Goal: Task Accomplishment & Management: Complete application form

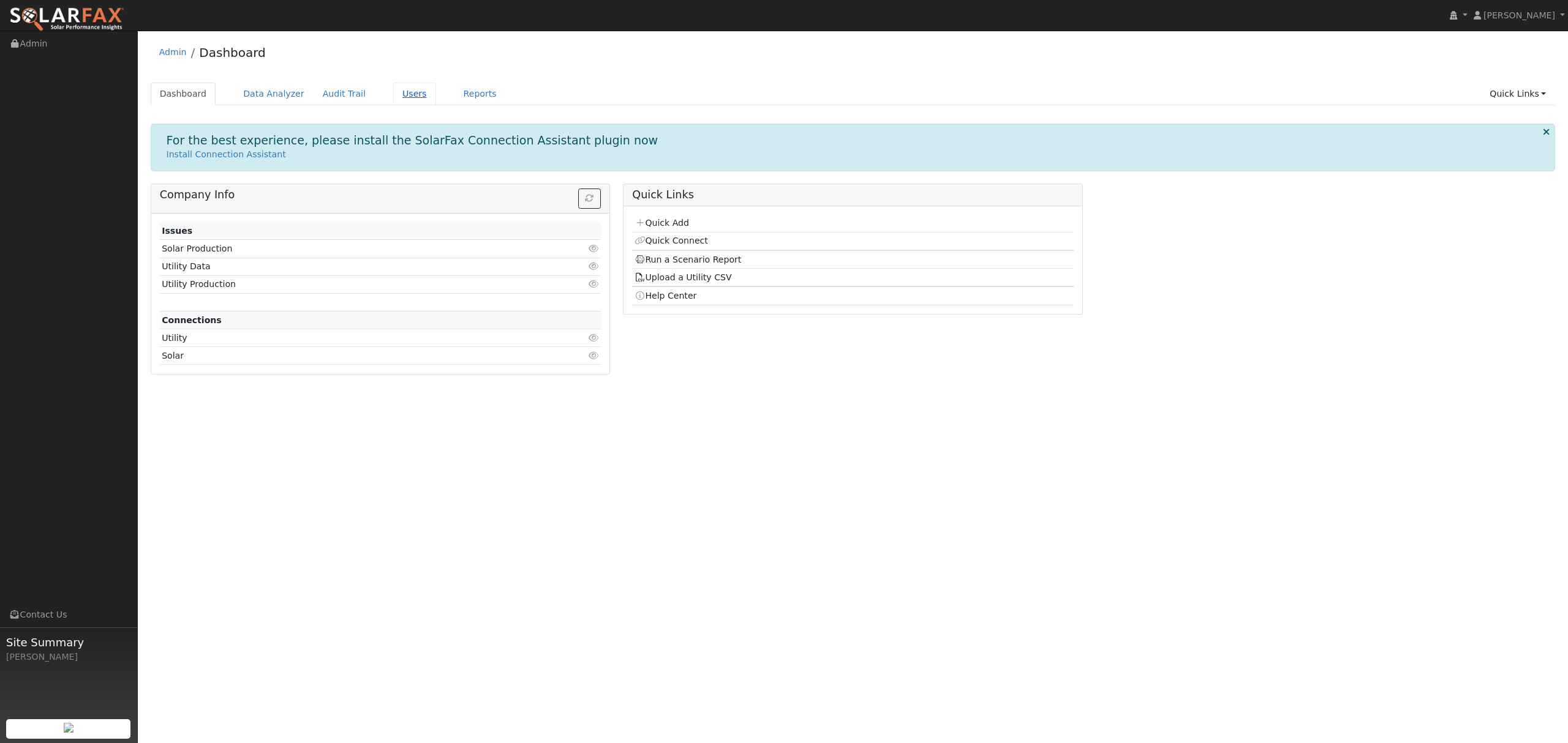
click at [393, 96] on link "Users" at bounding box center [414, 94] width 43 height 23
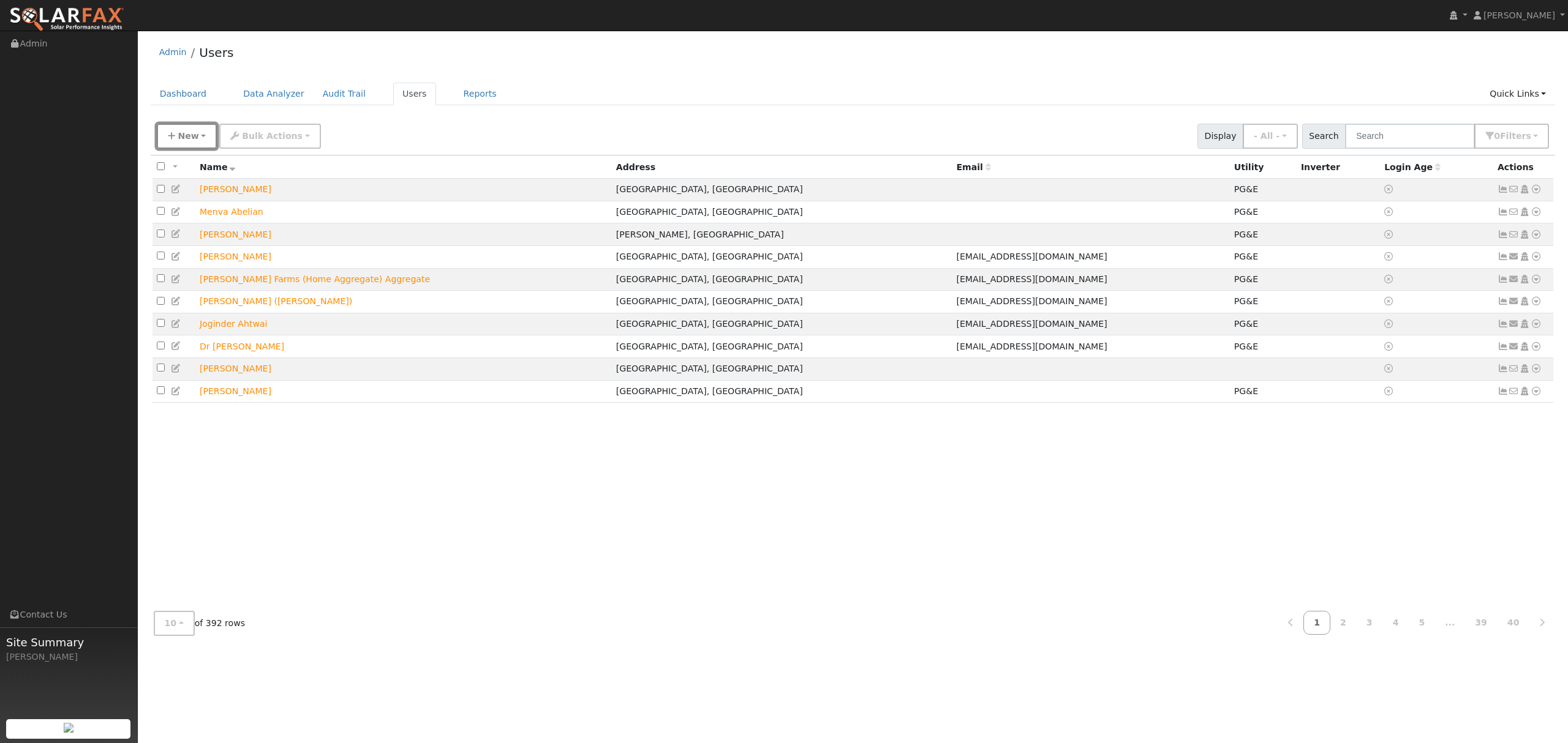
click at [189, 140] on span "New" at bounding box center [188, 136] width 21 height 10
click at [192, 185] on link "Quick Add" at bounding box center [208, 189] width 101 height 17
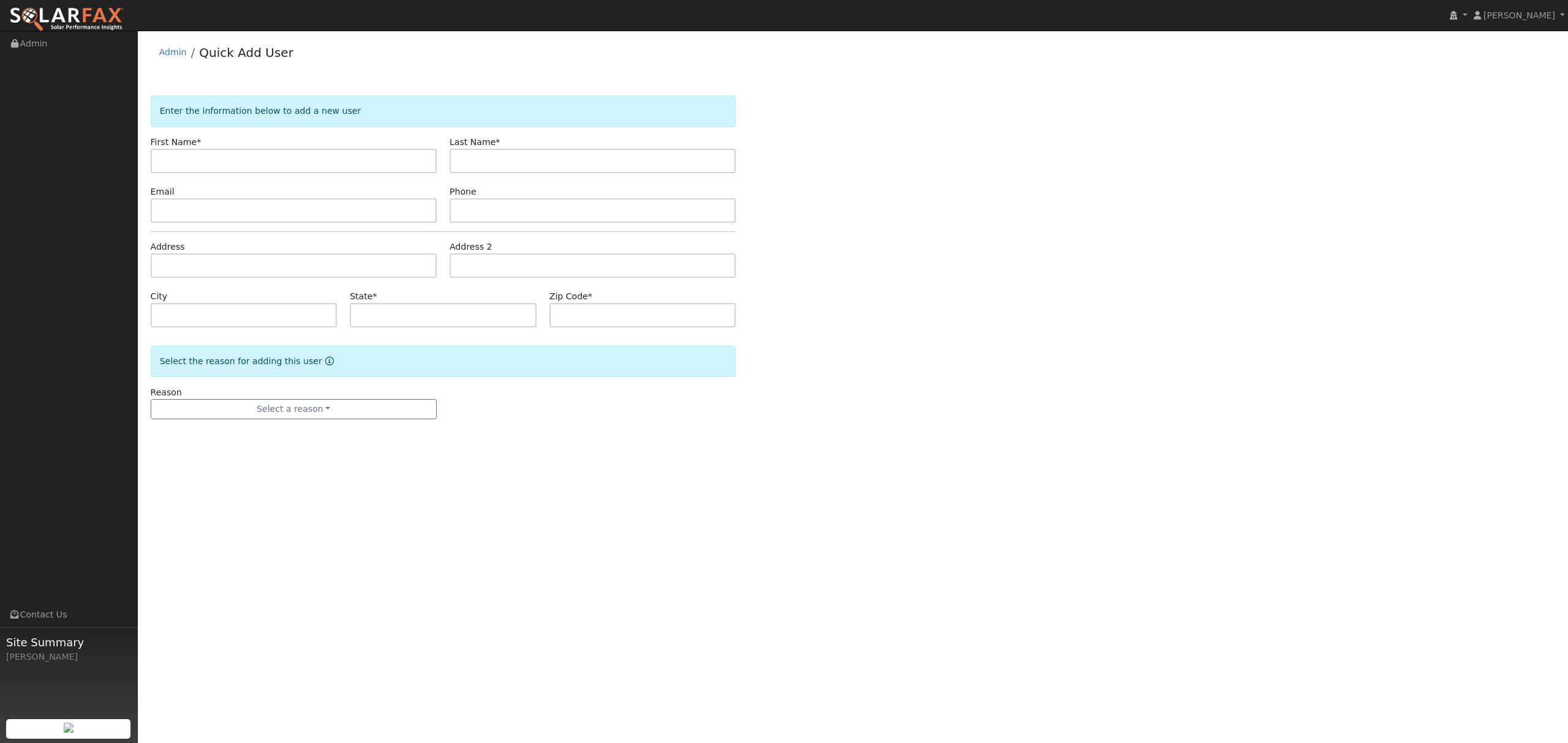
click at [196, 165] on input "text" at bounding box center [293, 161] width 286 height 25
type input "[PERSON_NAME]"
type input "Cron"
click at [214, 263] on input "text" at bounding box center [293, 265] width 286 height 25
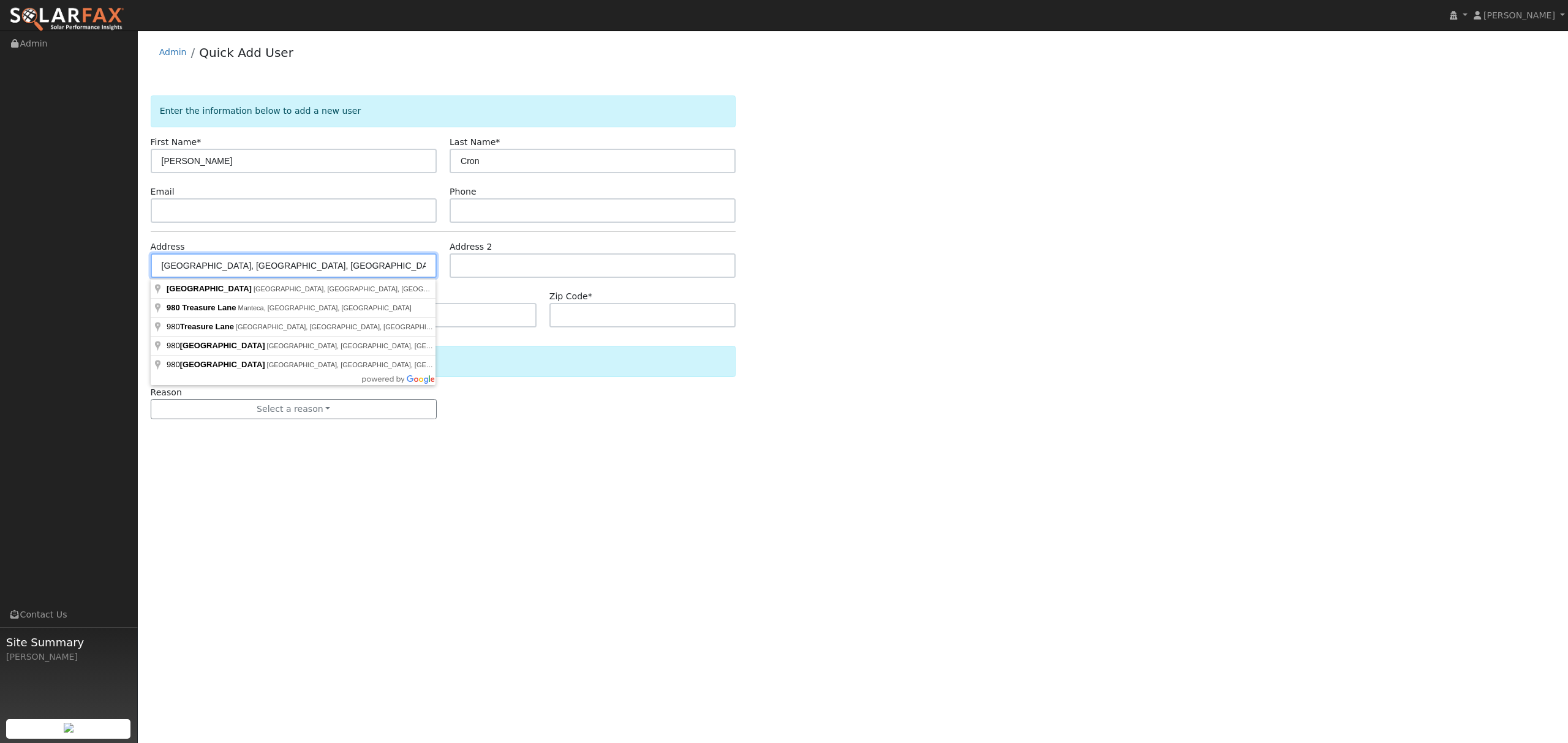
type input "[GEOGRAPHIC_DATA]"
type input "Manteca"
type input "CA"
type input "95337"
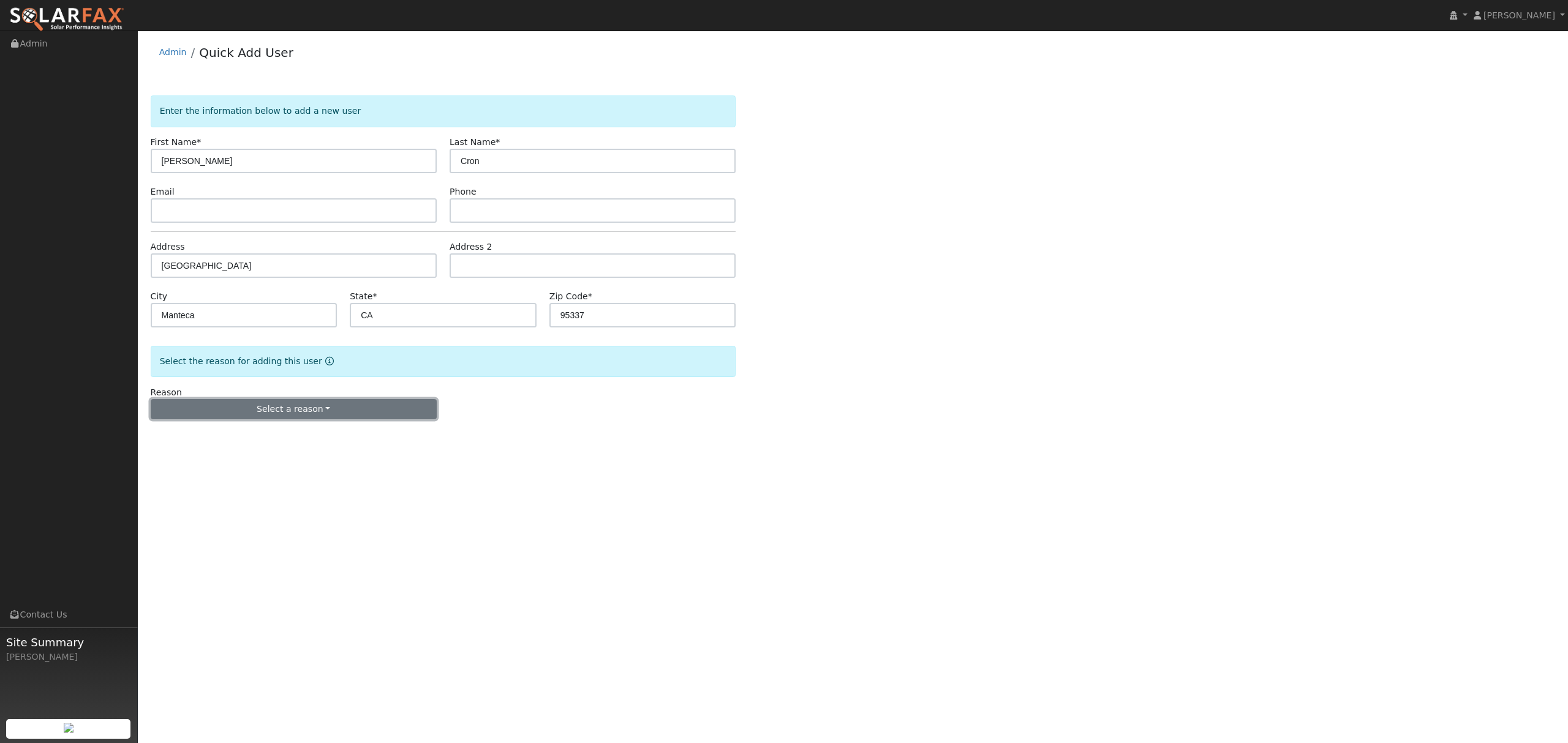
click at [315, 412] on button "Select a reason" at bounding box center [293, 409] width 286 height 21
click at [202, 437] on link "New lead" at bounding box center [219, 434] width 135 height 17
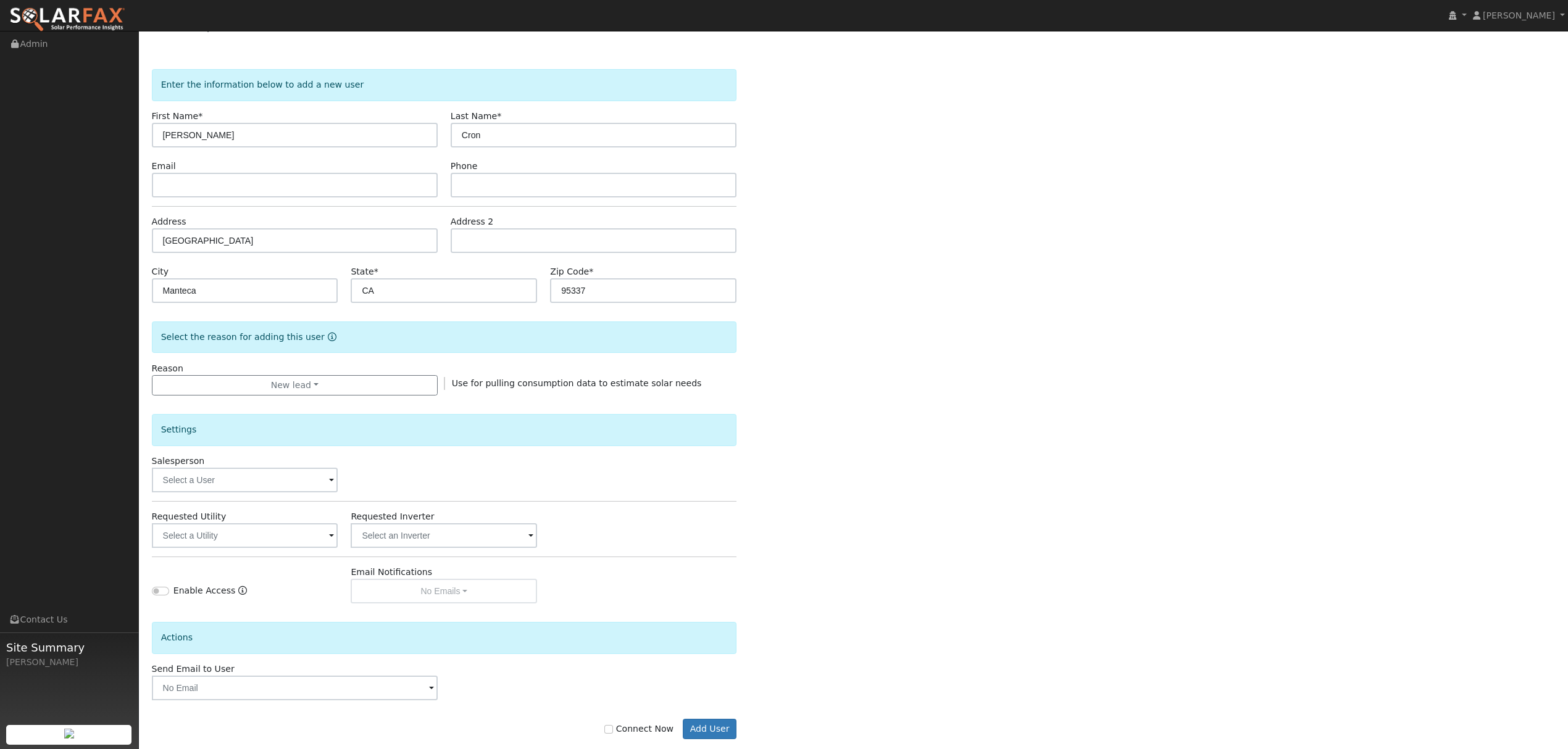
scroll to position [50, 0]
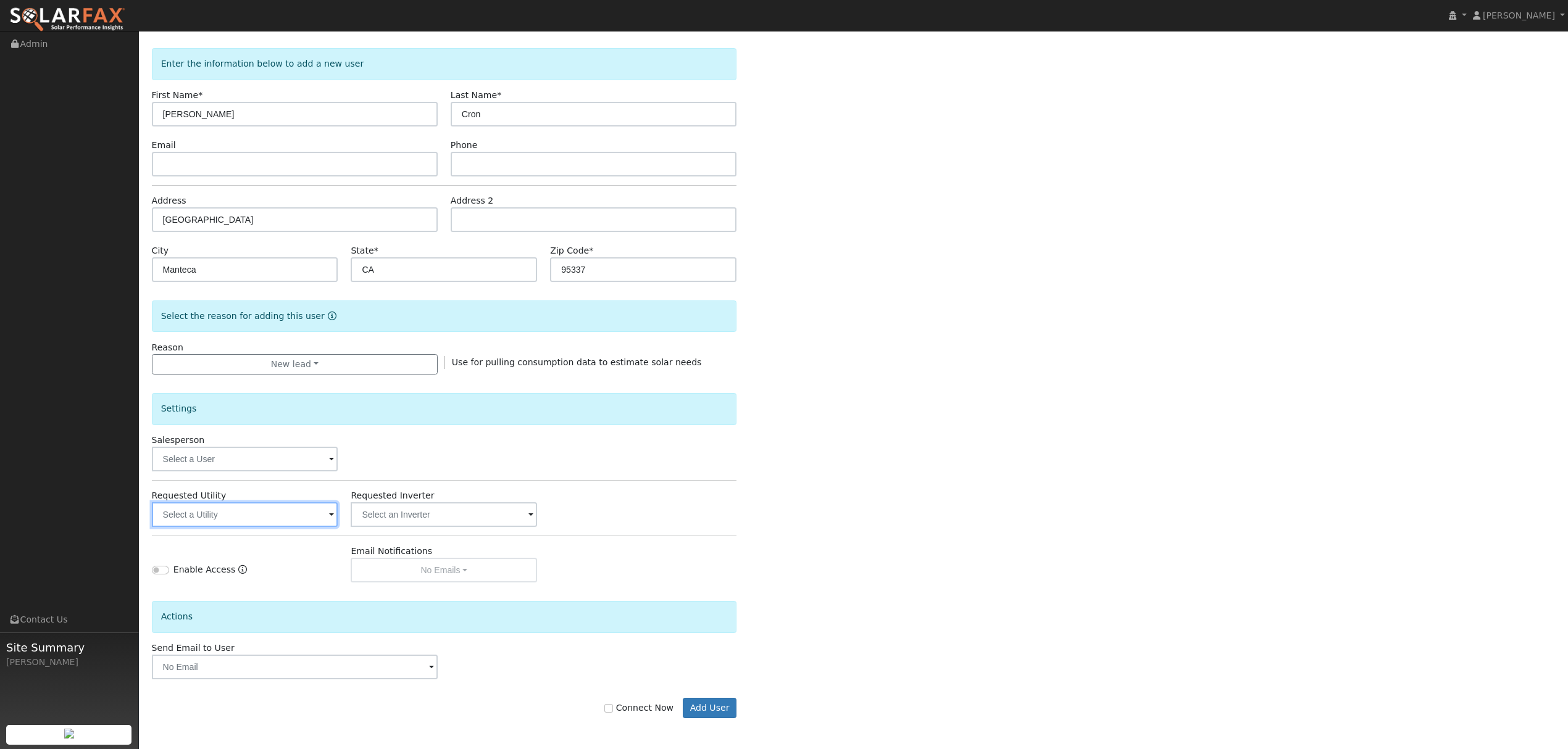
click at [304, 522] on input "text" at bounding box center [245, 514] width 187 height 25
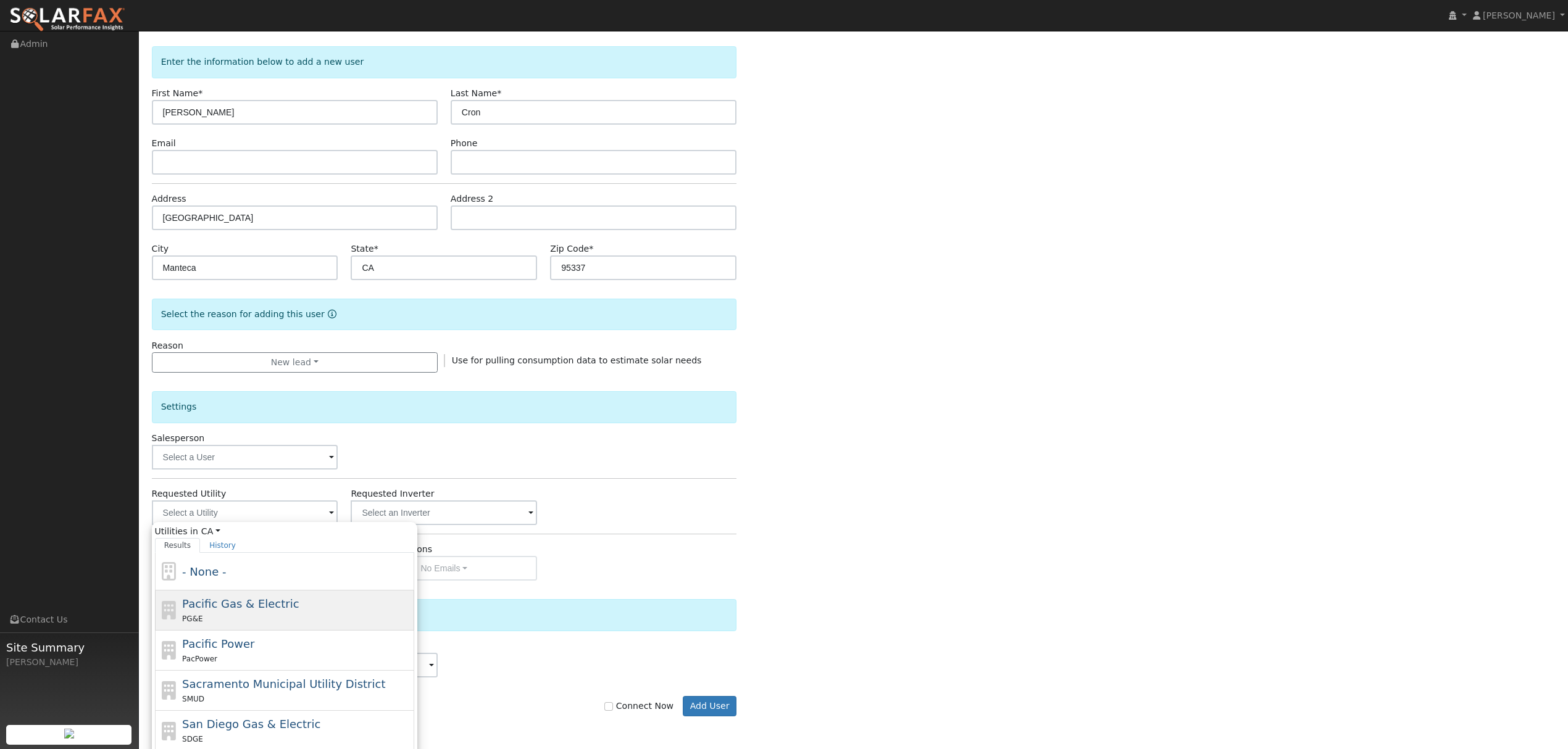
click at [238, 619] on div "PG&E" at bounding box center [297, 618] width 229 height 13
type input "Pacific Gas & Electric"
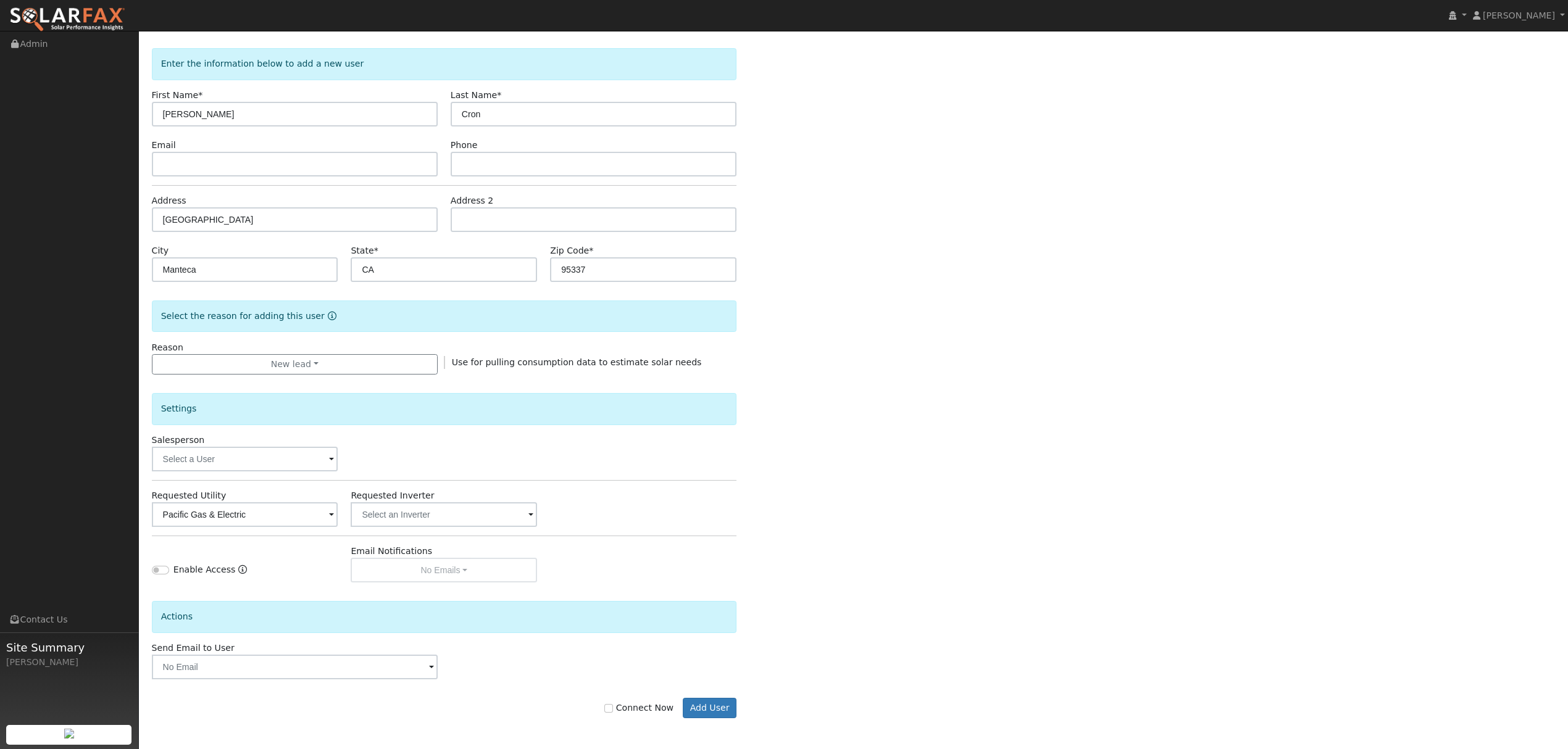
click at [888, 595] on div "Enter the information below to add a new user First Name * Vanessa Last Name * …" at bounding box center [853, 395] width 1404 height 694
click at [613, 709] on input "Connect Now" at bounding box center [609, 708] width 9 height 9
checkbox input "true"
click at [721, 711] on button "Add User" at bounding box center [709, 708] width 54 height 21
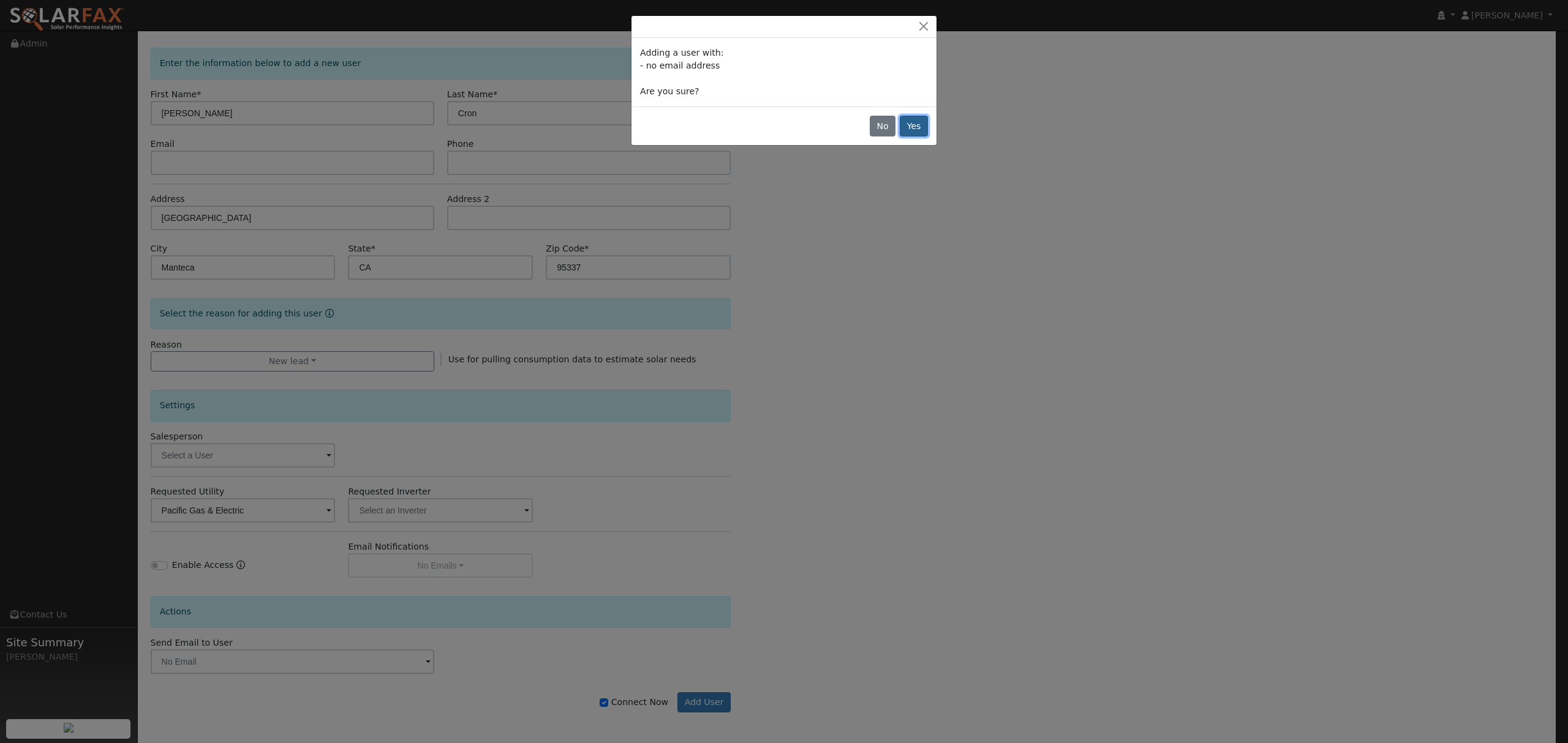
click at [920, 130] on button "Yes" at bounding box center [913, 126] width 28 height 21
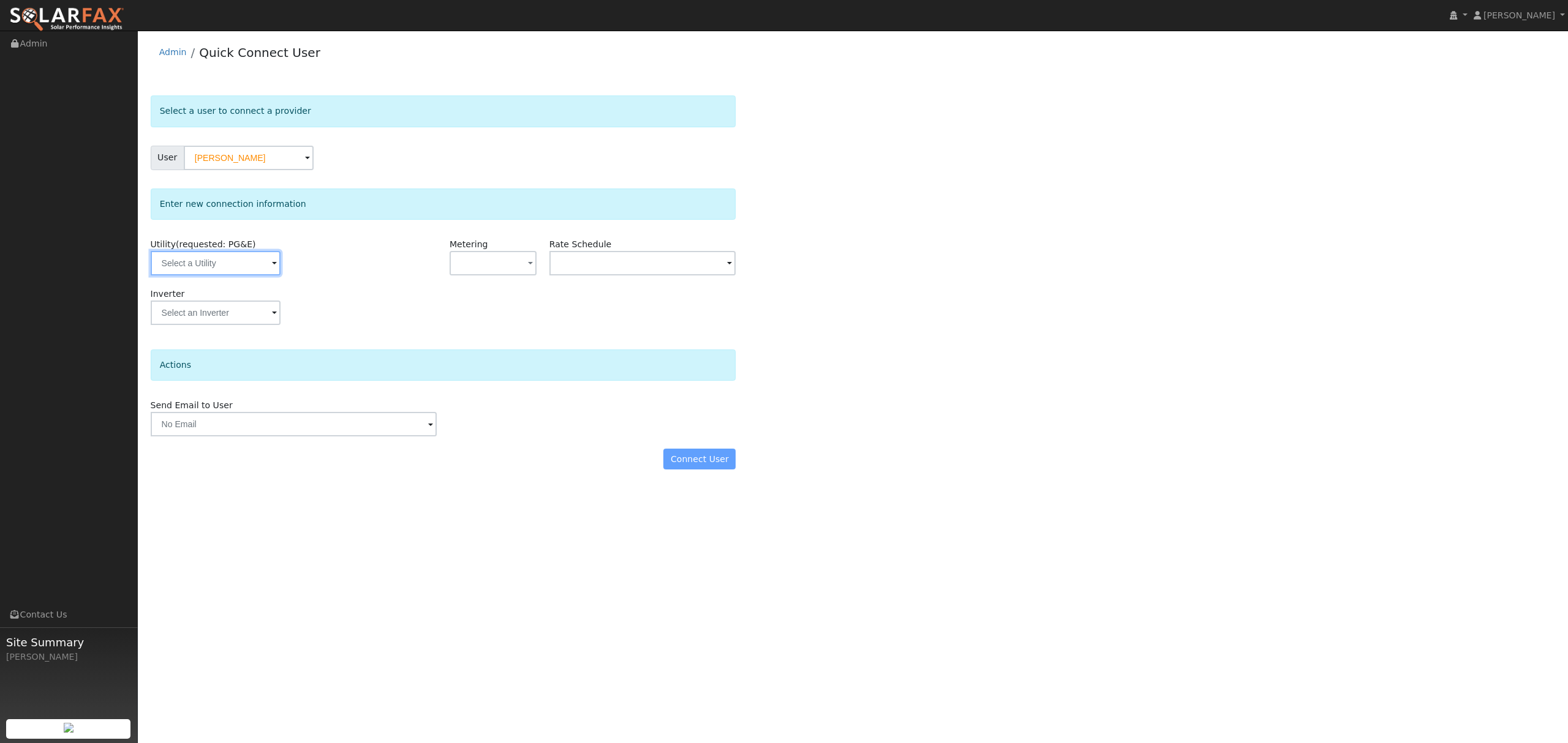
click at [236, 263] on input "text" at bounding box center [216, 263] width 130 height 25
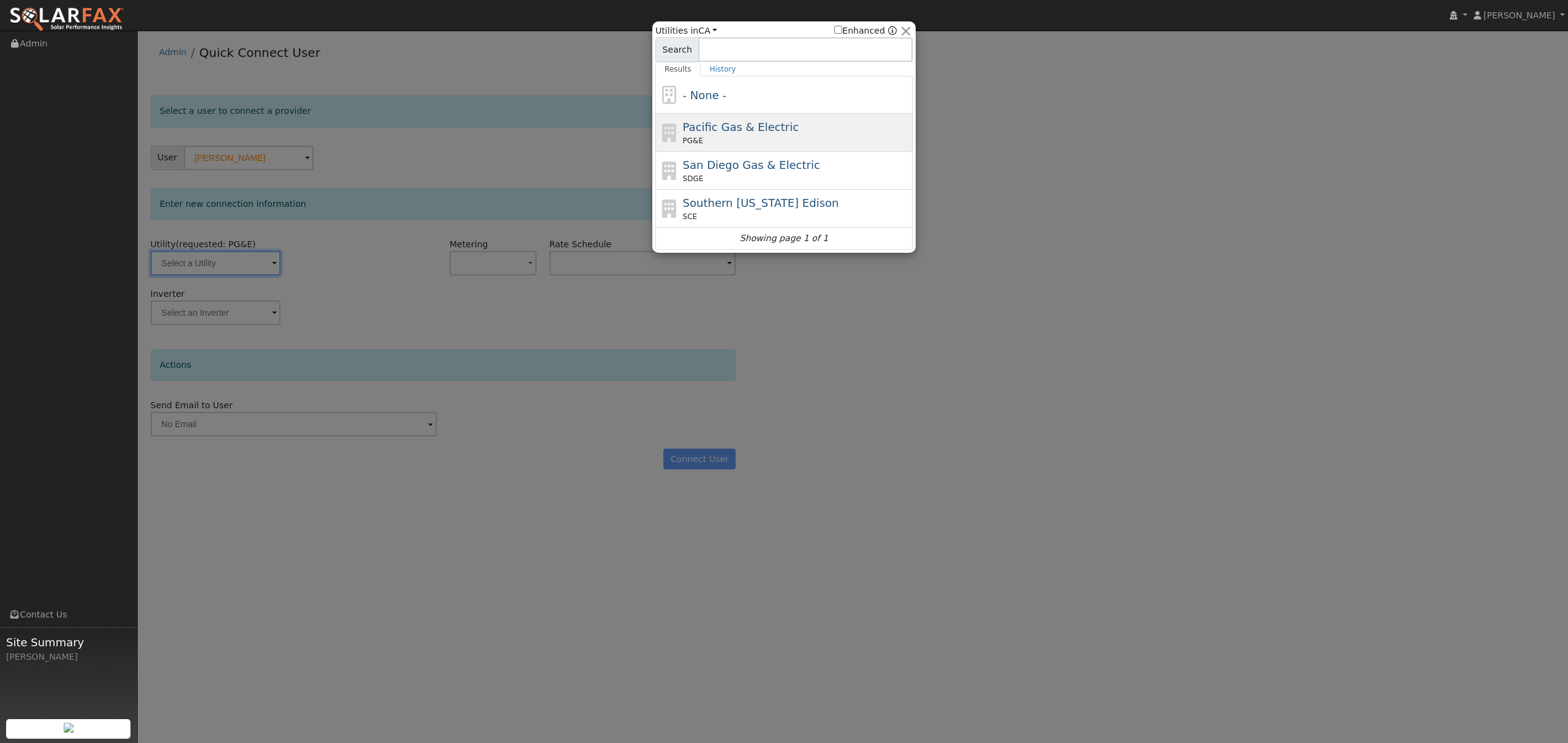
click at [740, 143] on div "PG&E" at bounding box center [796, 140] width 228 height 11
type input "PG&E"
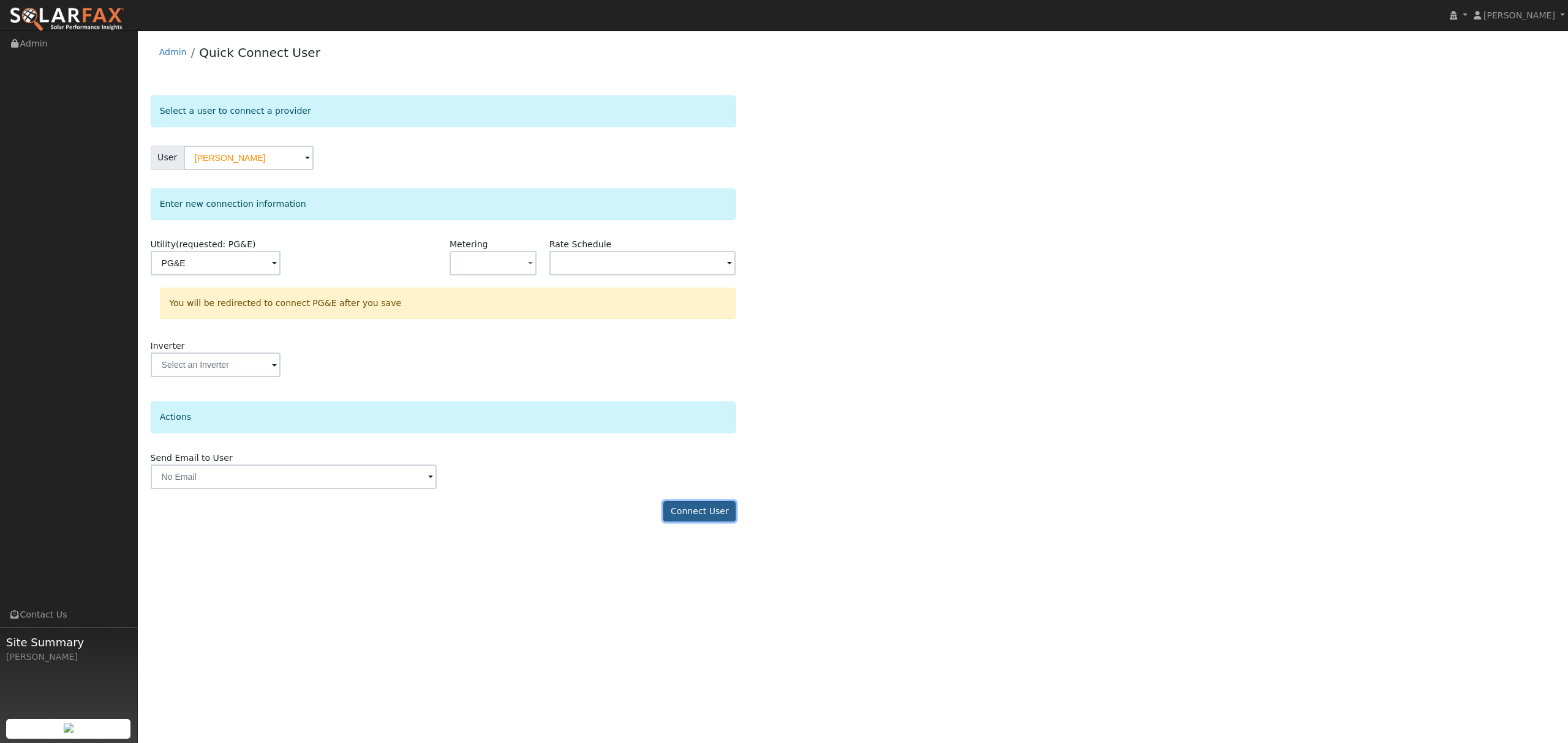
click at [714, 509] on button "Connect User" at bounding box center [699, 511] width 72 height 21
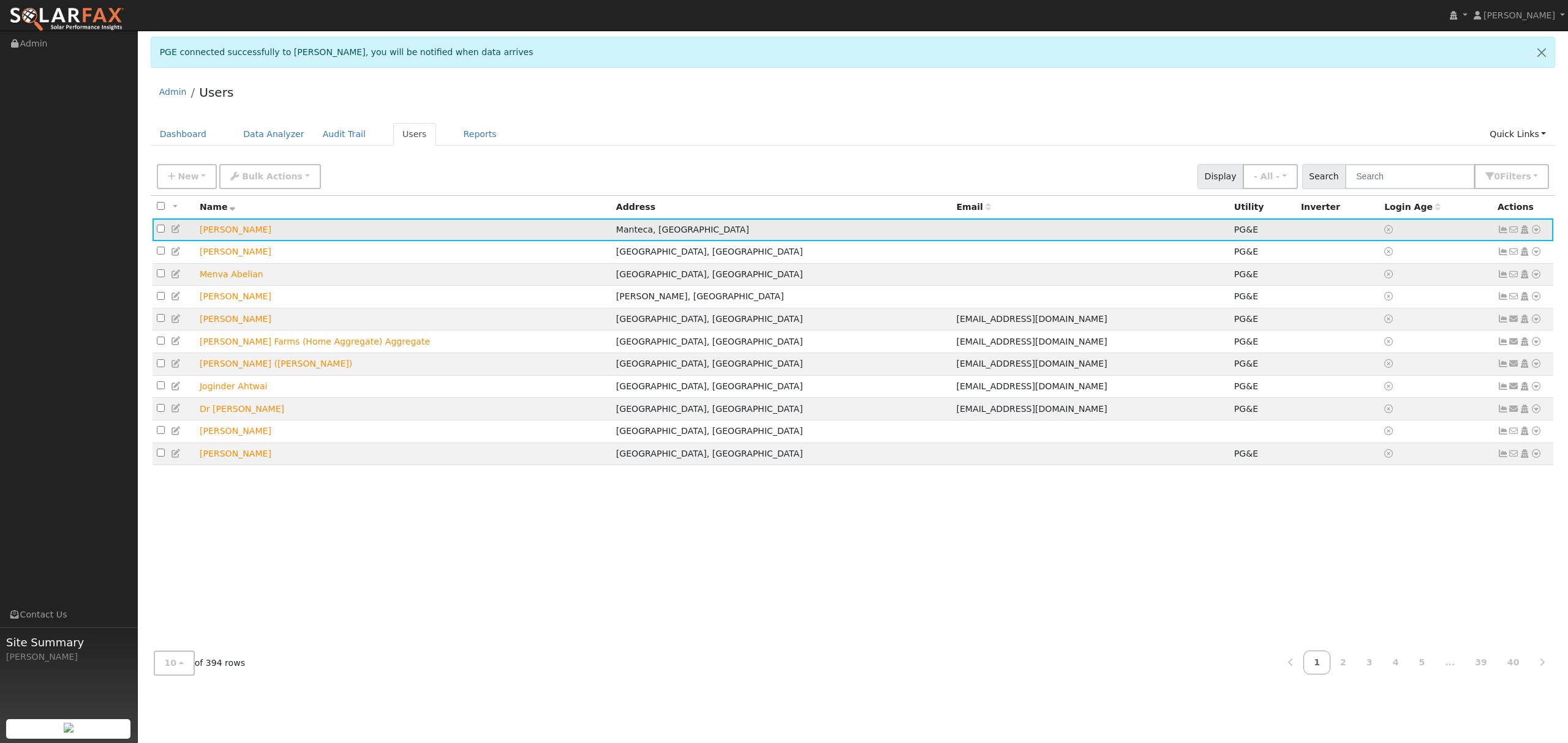
click at [1539, 231] on icon at bounding box center [1535, 229] width 11 height 8
click at [1507, 248] on link "Data Analyzer" at bounding box center [1494, 251] width 89 height 17
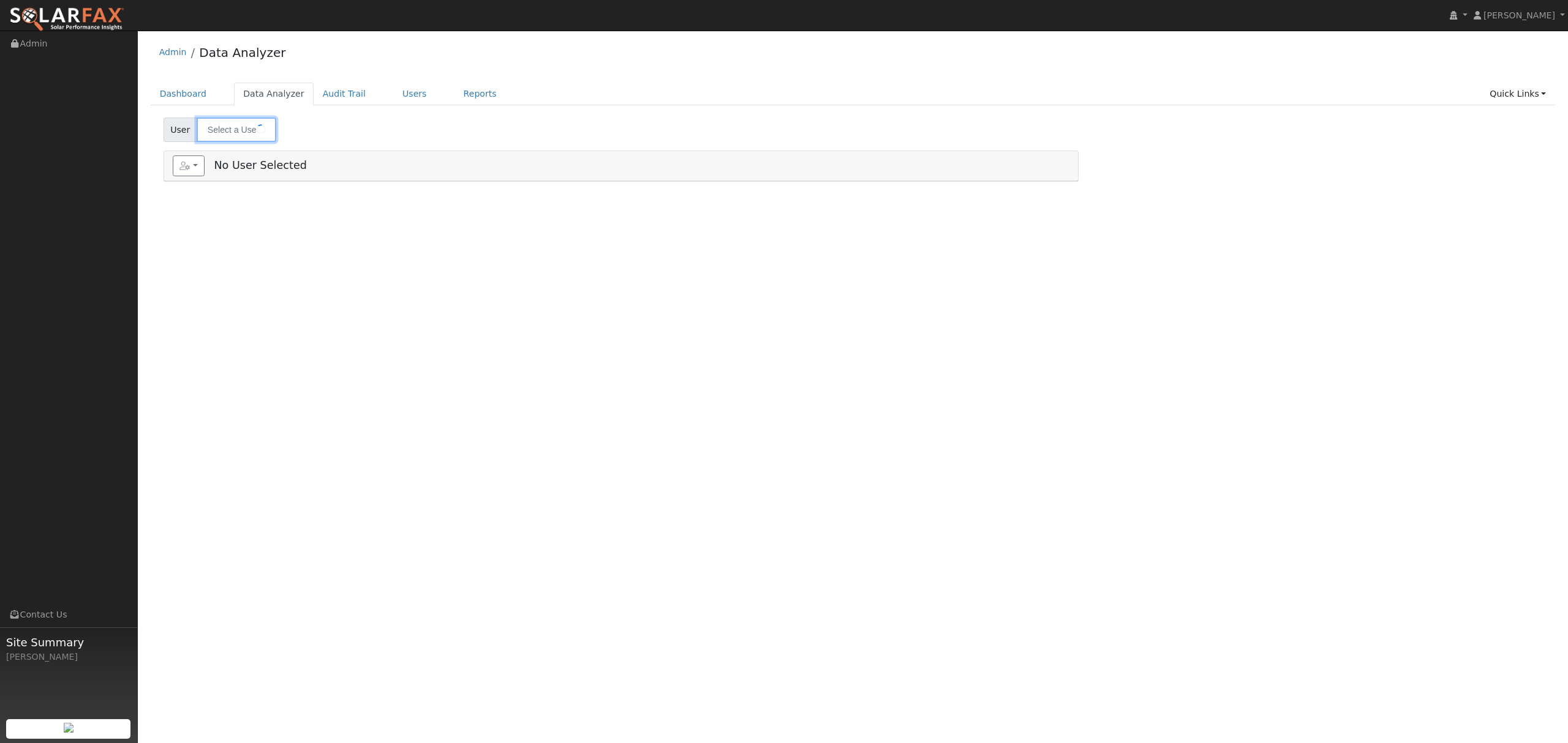
type input "[PERSON_NAME]"
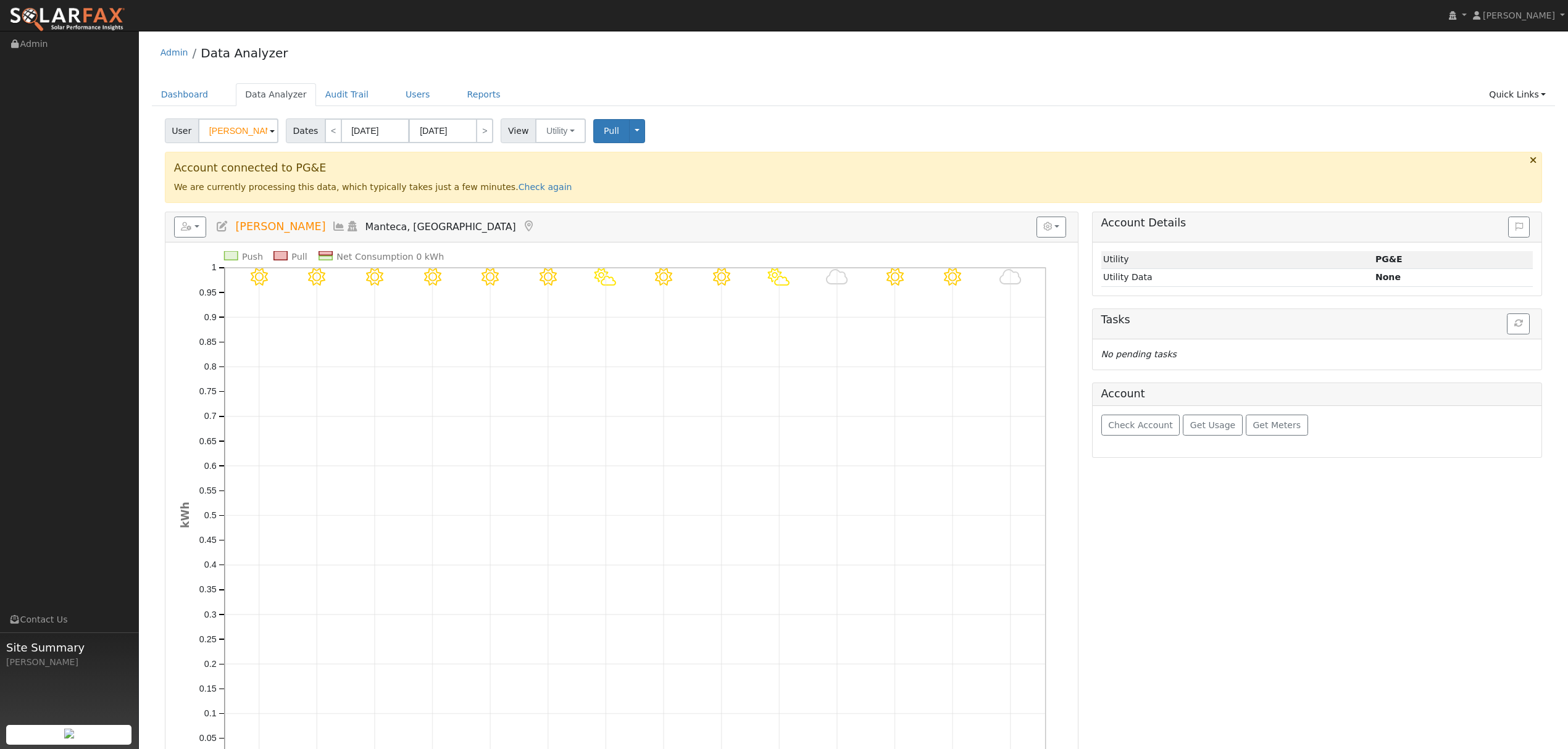
click at [333, 228] on icon at bounding box center [339, 226] width 14 height 11
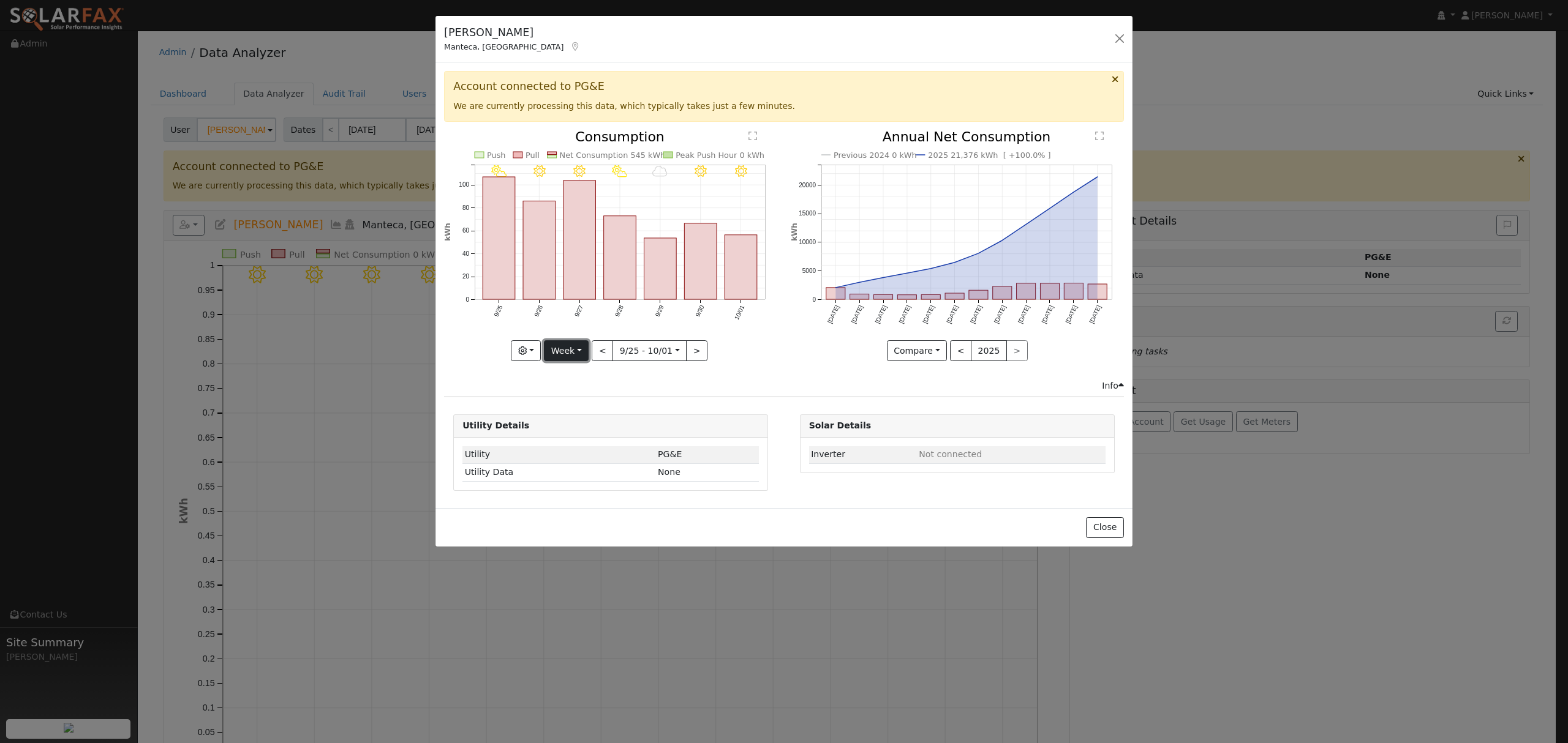
click at [572, 349] on button "Week" at bounding box center [566, 351] width 45 height 21
click at [590, 425] on link "Year" at bounding box center [587, 428] width 85 height 17
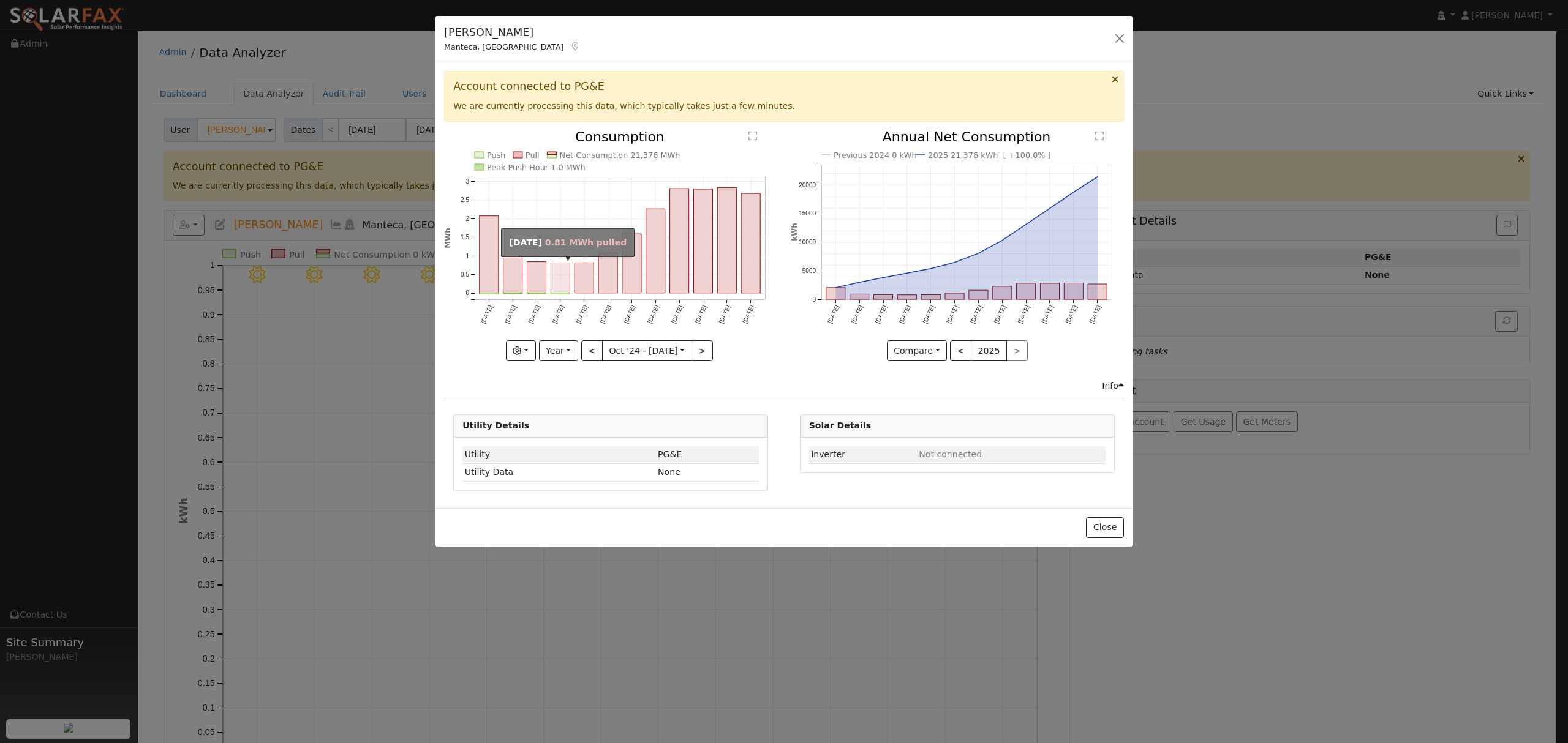
click at [562, 281] on rect "onclick=""" at bounding box center [561, 277] width 19 height 30
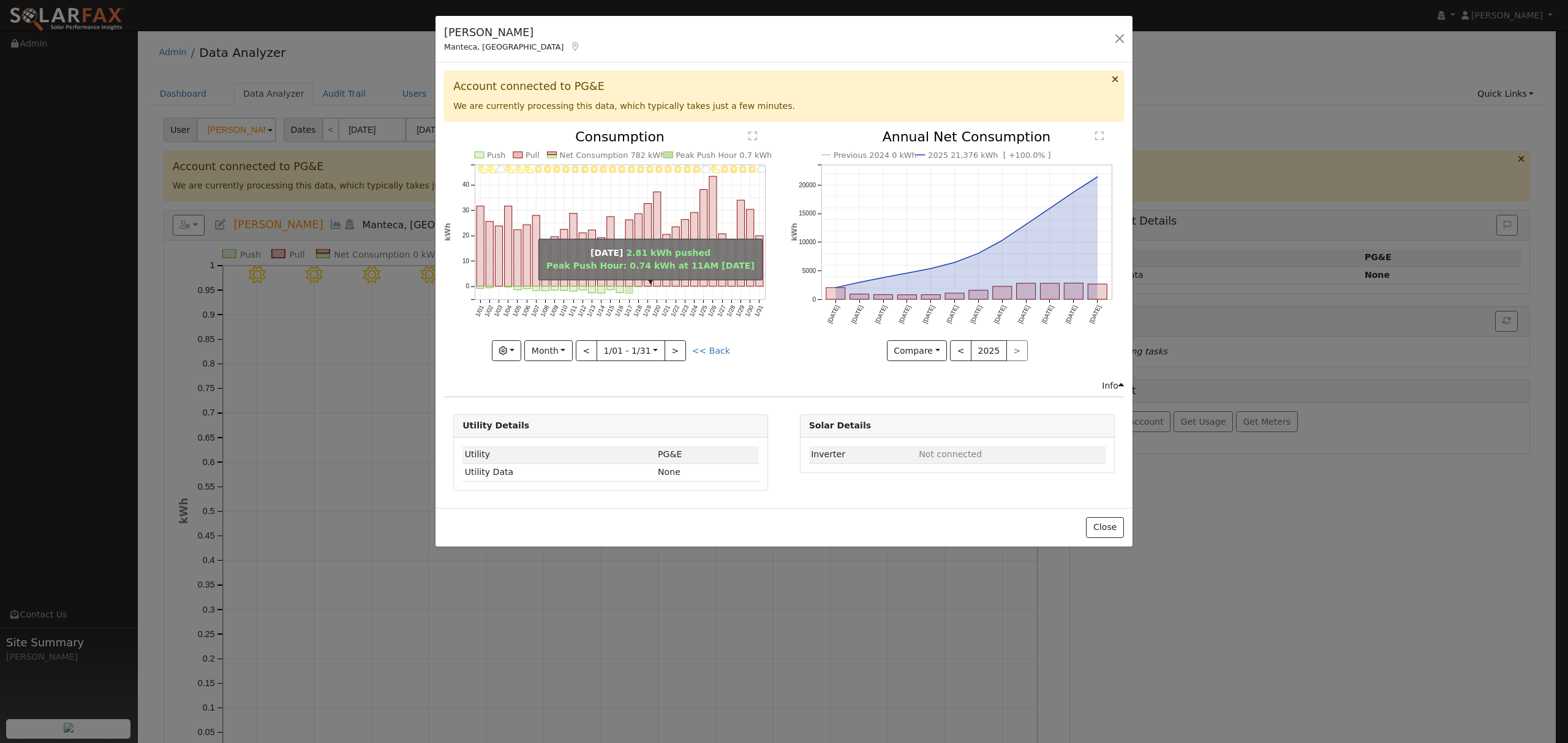
click at [628, 289] on rect "onclick=""" at bounding box center [628, 290] width 8 height 8
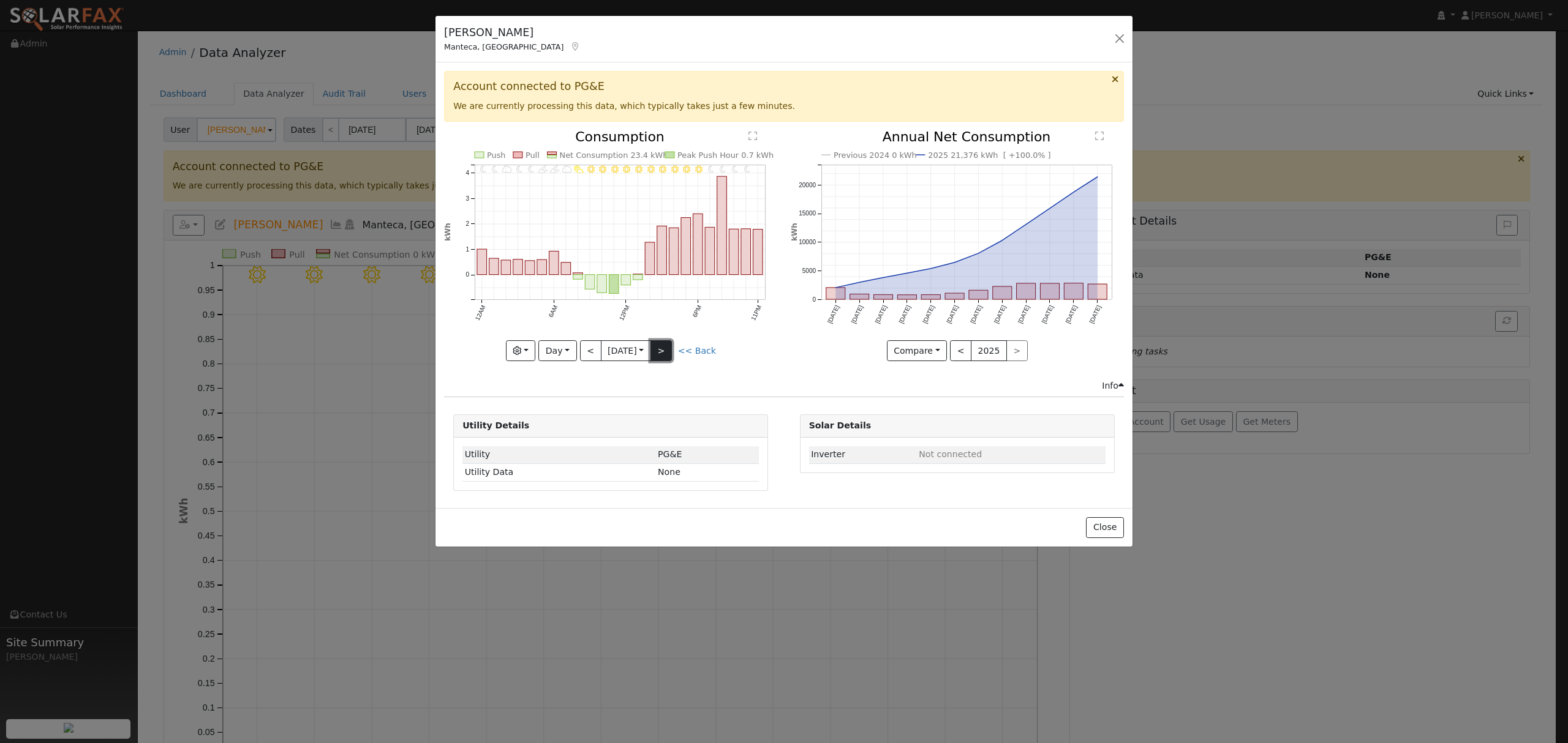
click at [665, 348] on button ">" at bounding box center [661, 351] width 21 height 21
click at [669, 354] on button ">" at bounding box center [661, 351] width 21 height 21
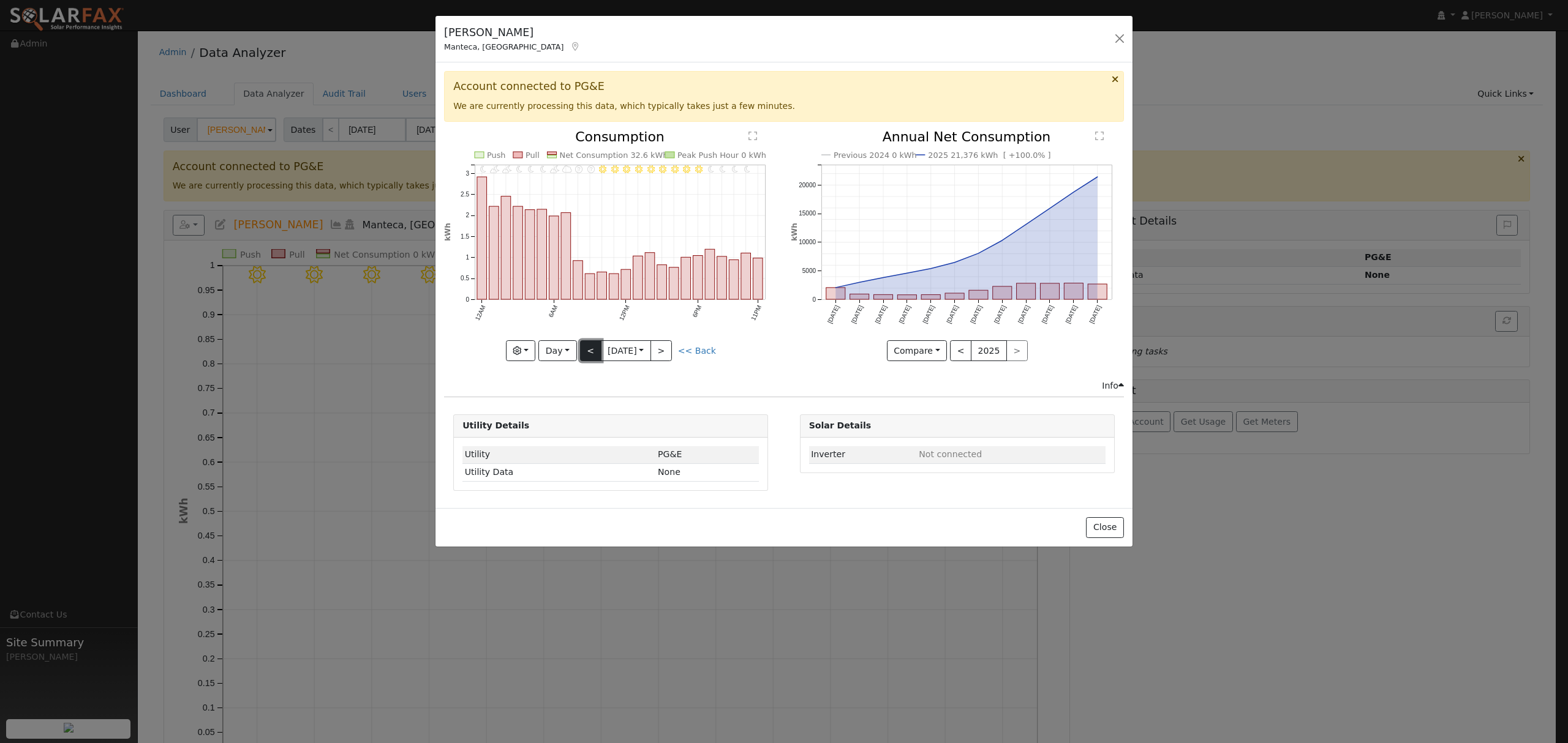
click at [588, 356] on button "<" at bounding box center [590, 351] width 21 height 21
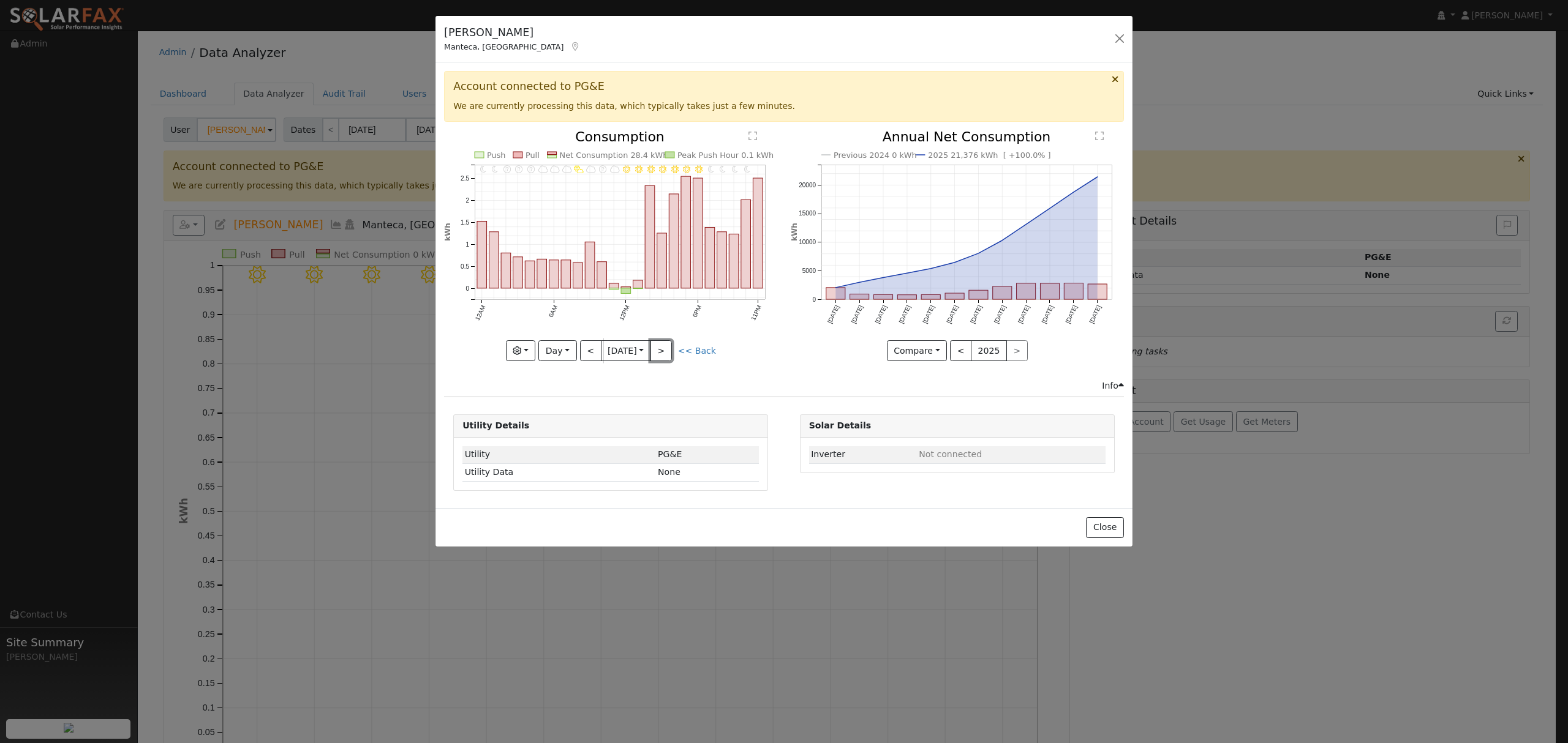
drag, startPoint x: 672, startPoint y: 345, endPoint x: 644, endPoint y: 349, distance: 28.3
click at [672, 345] on button ">" at bounding box center [661, 351] width 21 height 21
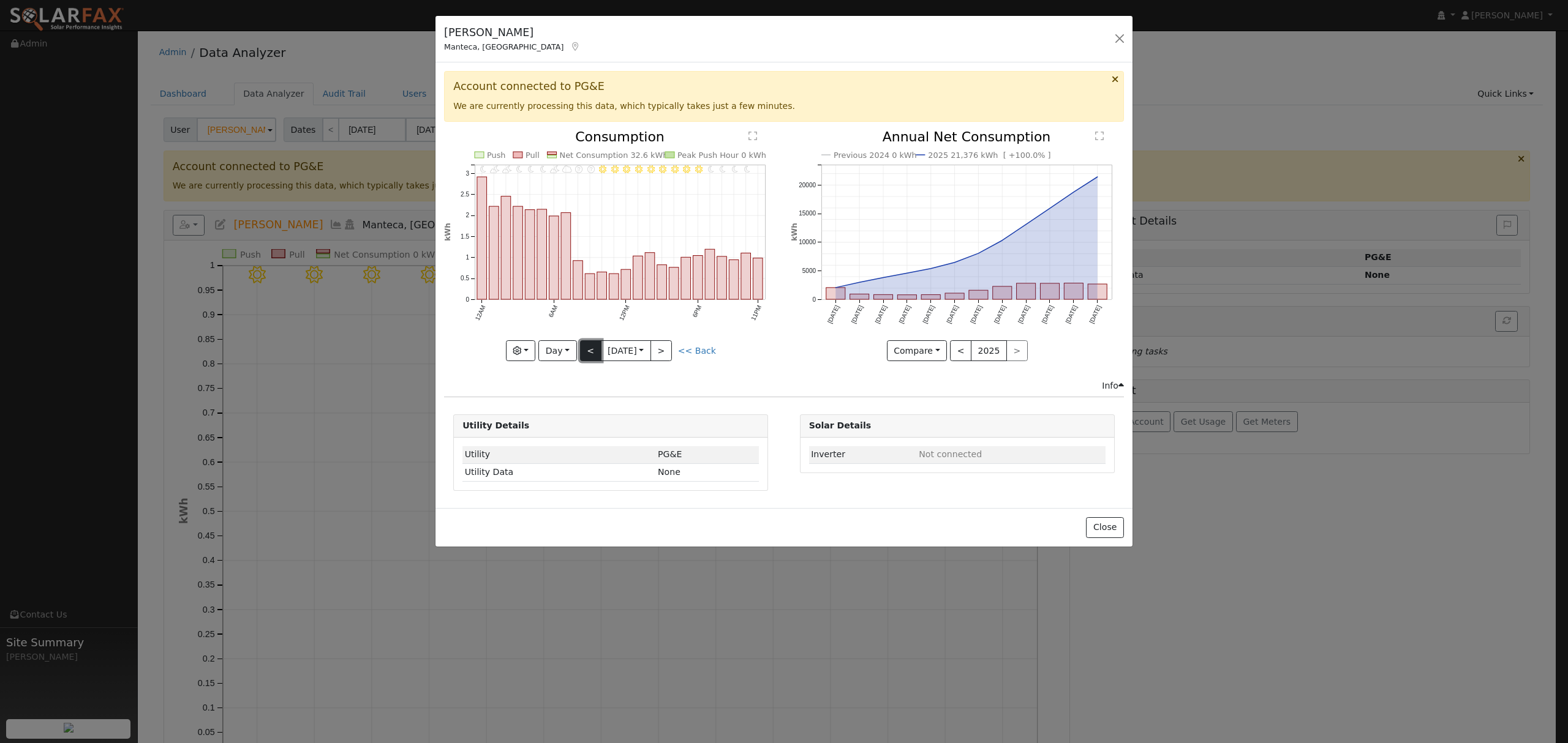
click at [589, 358] on button "<" at bounding box center [590, 351] width 21 height 21
type input "2025-01-18"
